Goal: Find specific page/section: Find specific page/section

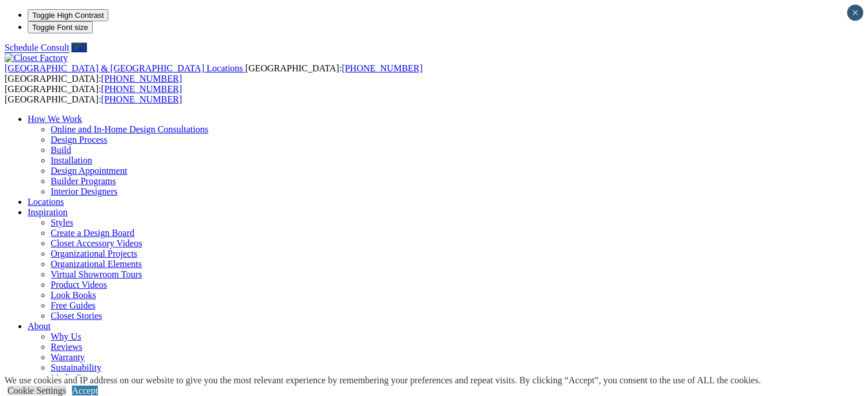
click at [64, 197] on link "Locations" at bounding box center [46, 202] width 36 height 10
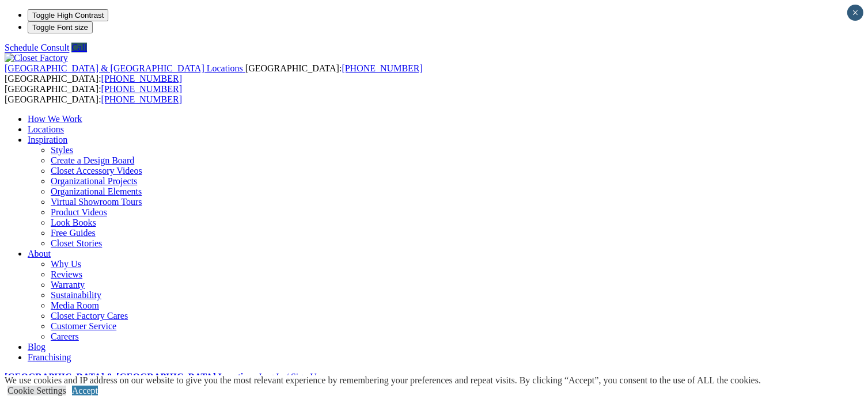
type input "*****"
click at [98, 386] on link "Accept" at bounding box center [85, 391] width 26 height 10
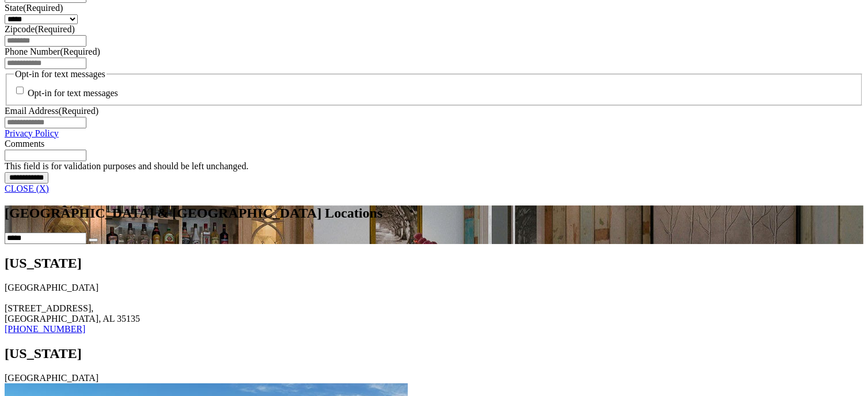
scroll to position [1007, 0]
